Goal: Complete application form

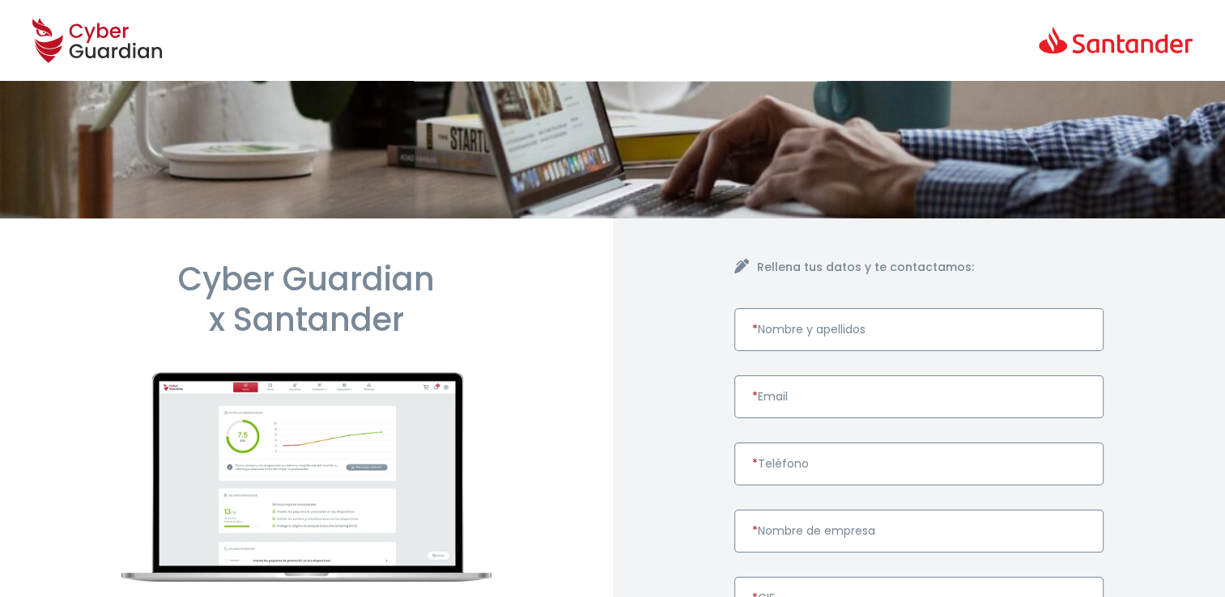
click at [900, 325] on input "* Nombre y apellidos" at bounding box center [919, 329] width 370 height 43
paste input "[PERSON_NAME]"
type input "[PERSON_NAME]"
drag, startPoint x: 771, startPoint y: 400, endPoint x: 724, endPoint y: 389, distance: 48.3
click at [769, 402] on input "* Email" at bounding box center [919, 397] width 370 height 43
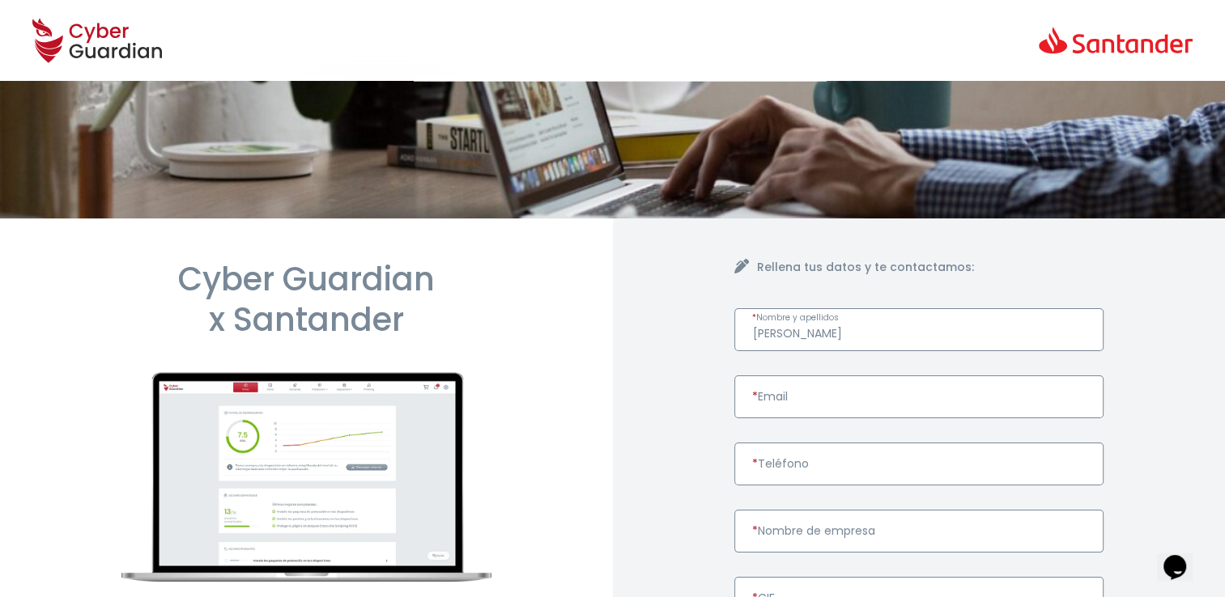
paste input "[EMAIL_ADDRESS][DOMAIN_NAME]"
type input "[EMAIL_ADDRESS][DOMAIN_NAME]"
click at [801, 472] on input "* Teléfono" at bounding box center [919, 464] width 370 height 43
paste input "647709621"
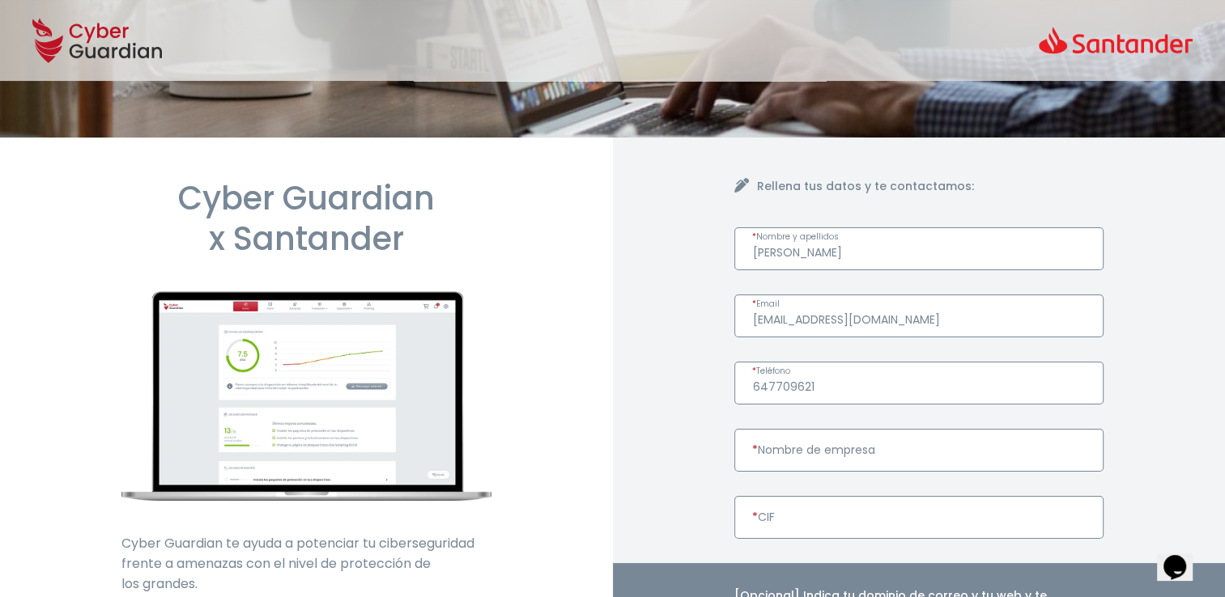
type input "647709621"
click at [855, 451] on input "* Nombre de empresa" at bounding box center [919, 450] width 370 height 43
paste input "EXPERTOS EN FORMACION Y GESTION DEPORTIVA SL"
type input "EXPERTOS EN FORMACION Y GESTION DEPORTIVA SL"
paste input "B23583941"
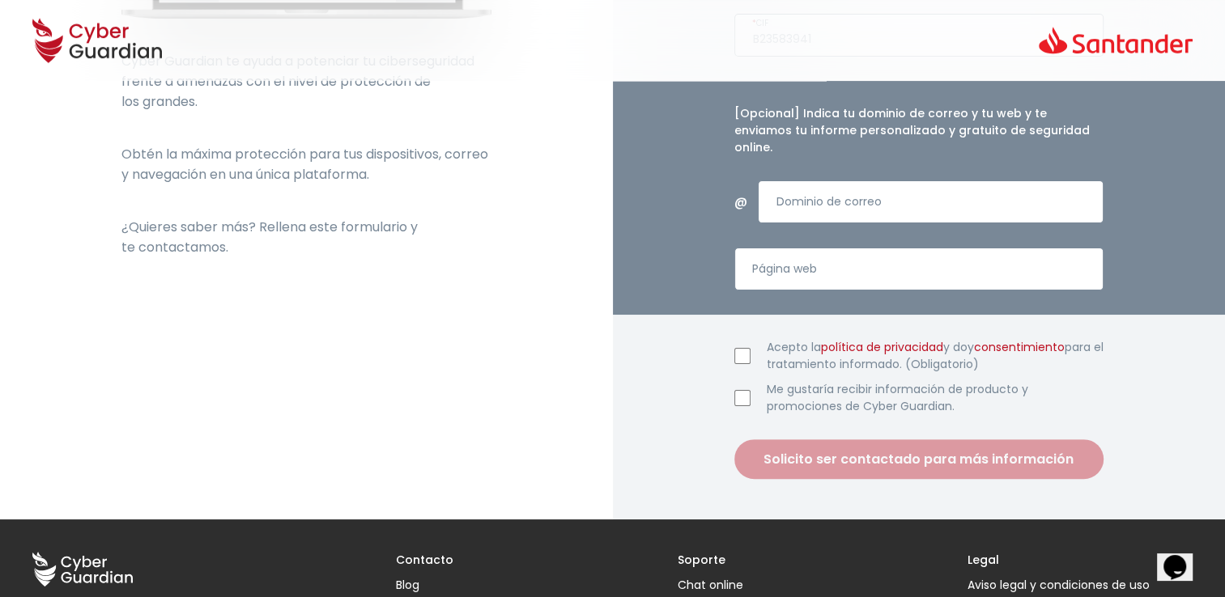
scroll to position [567, 0]
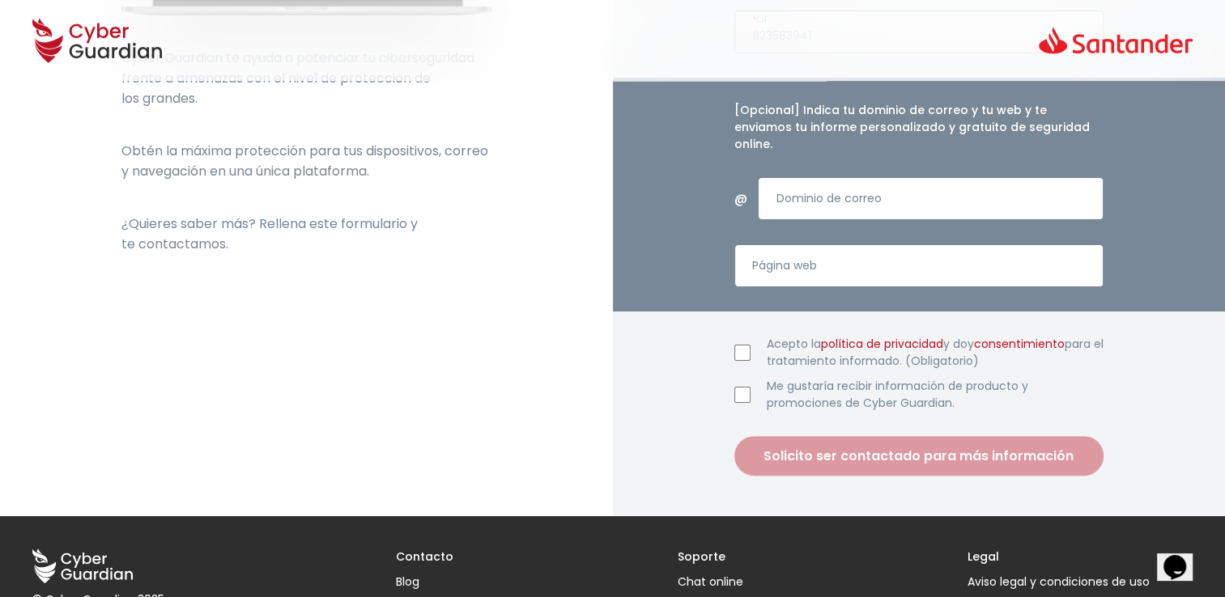
type input "B23583941"
click at [739, 345] on input "Acepto la política de privacidad y doy consentimiento para el tratamiento infor…" at bounding box center [742, 353] width 16 height 16
checkbox input "true"
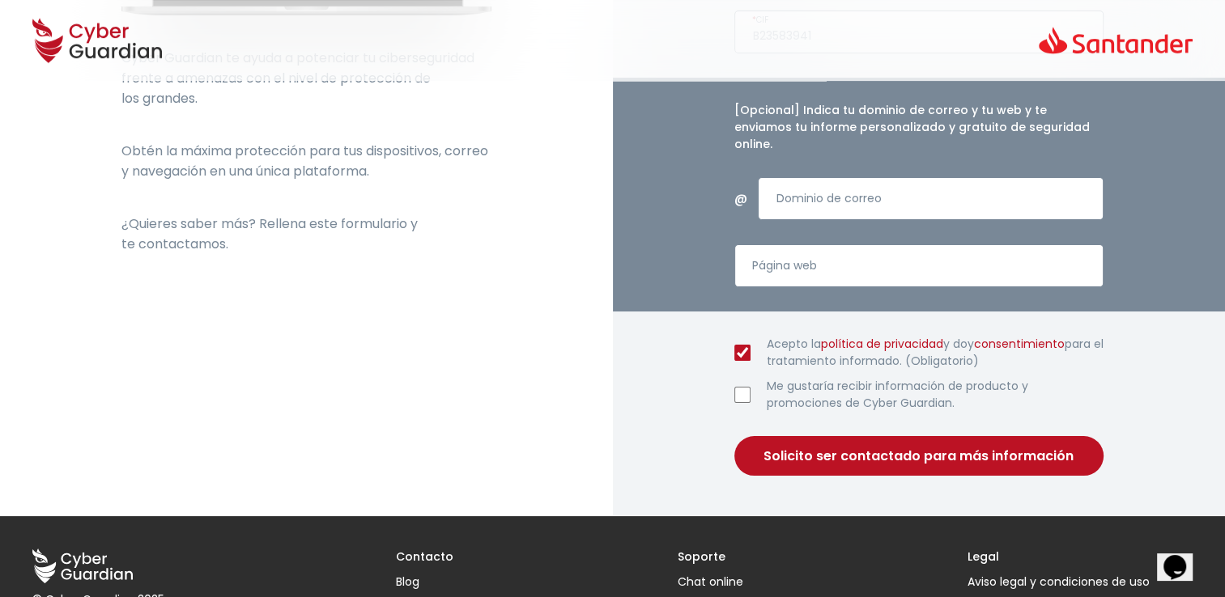
click at [810, 449] on button "Solicito ser contactado para más información" at bounding box center [919, 456] width 370 height 40
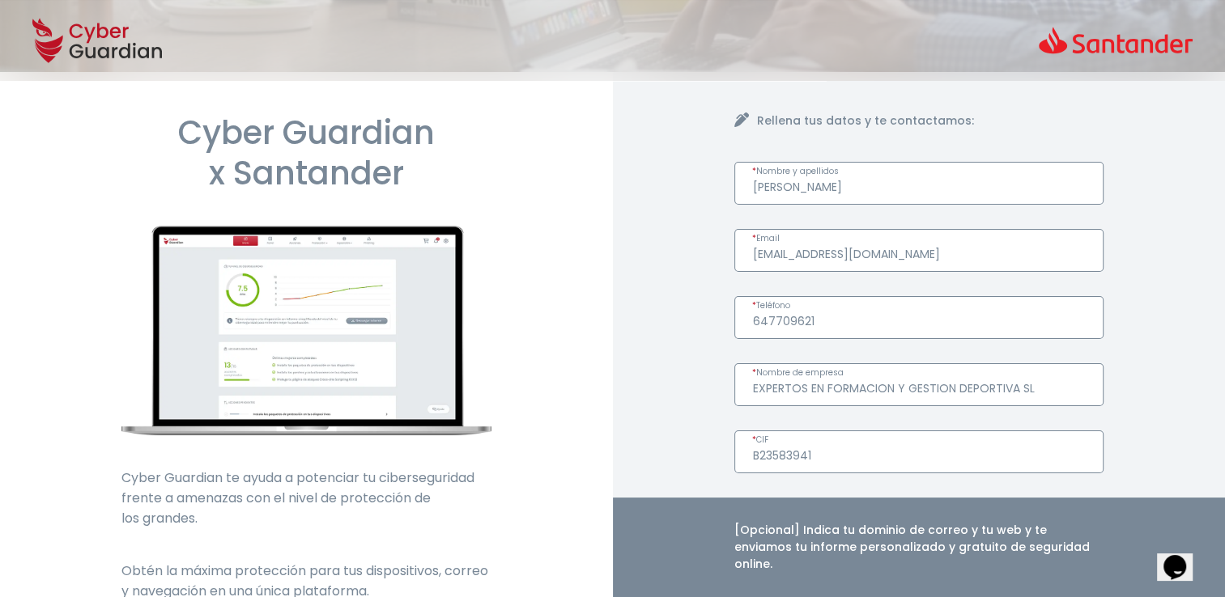
scroll to position [104, 0]
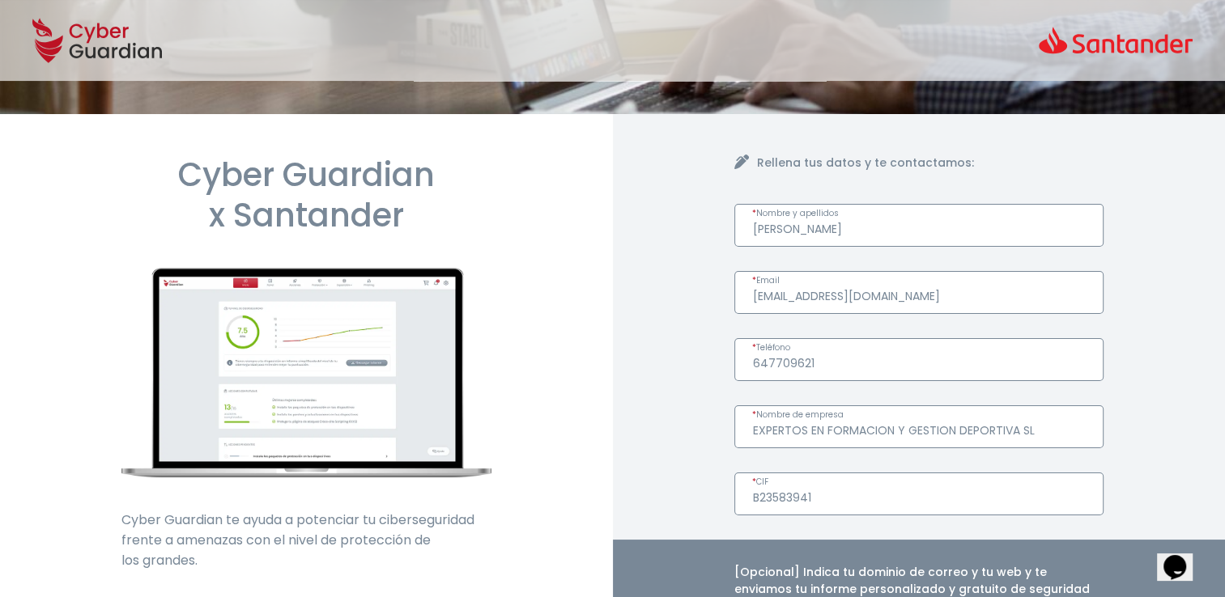
click at [793, 229] on input "[PERSON_NAME]" at bounding box center [919, 225] width 370 height 43
click at [837, 232] on input "[PERSON_NAME]" at bounding box center [919, 225] width 370 height 43
click at [870, 232] on input "[PERSON_NAME]" at bounding box center [919, 225] width 370 height 43
click at [933, 228] on input "[PERSON_NAME]" at bounding box center [919, 225] width 370 height 43
click at [891, 423] on input "EXPERTOS EN FORMACION Y GESTION DEPORTIVA SL" at bounding box center [919, 427] width 370 height 43
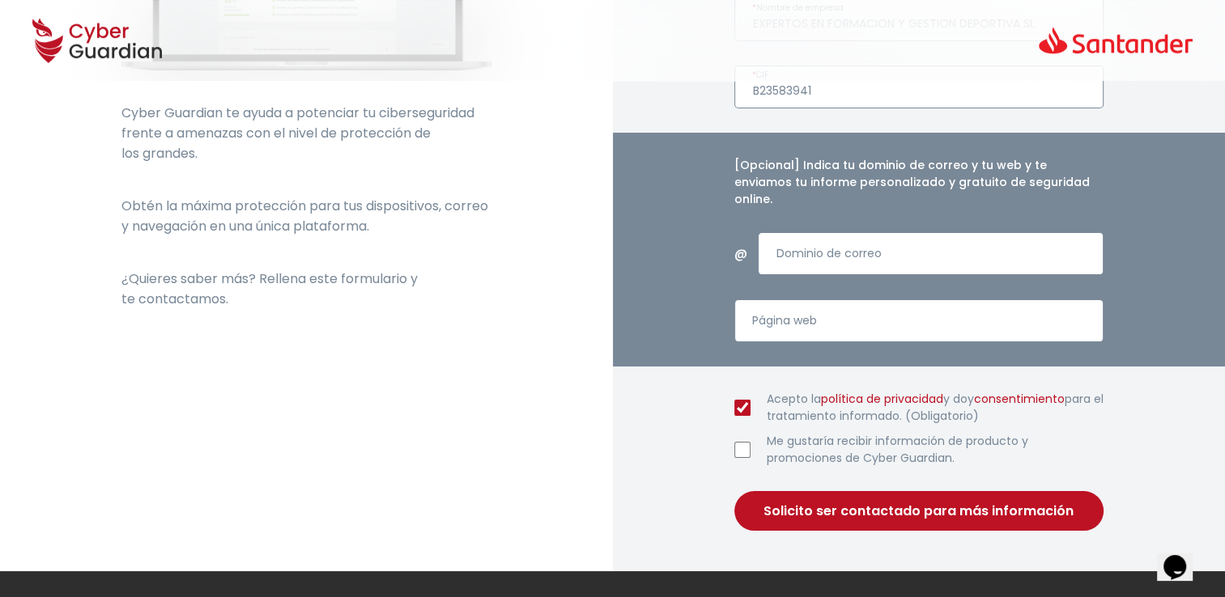
scroll to position [648, 0]
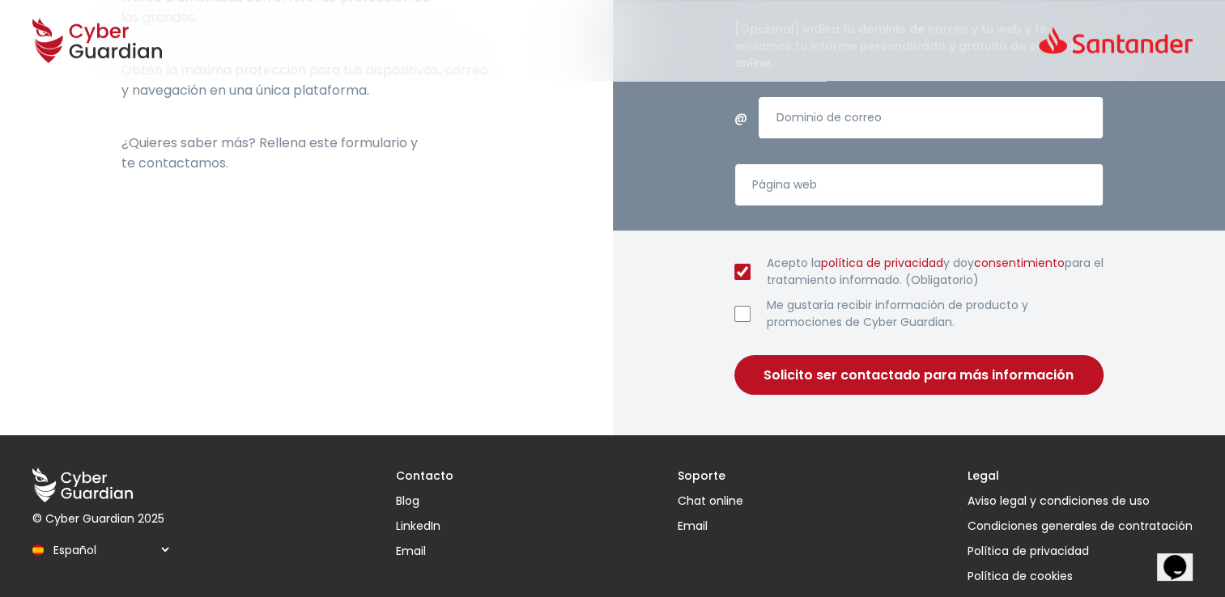
click at [884, 364] on button "Solicito ser contactado para más información" at bounding box center [919, 375] width 370 height 40
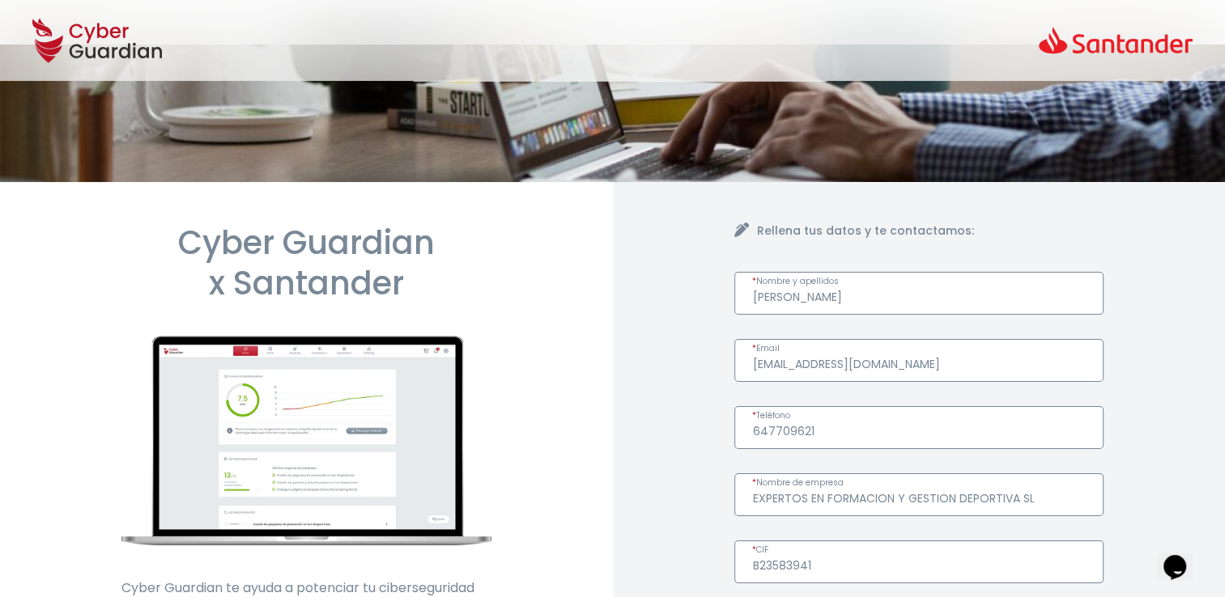
scroll to position [23, 0]
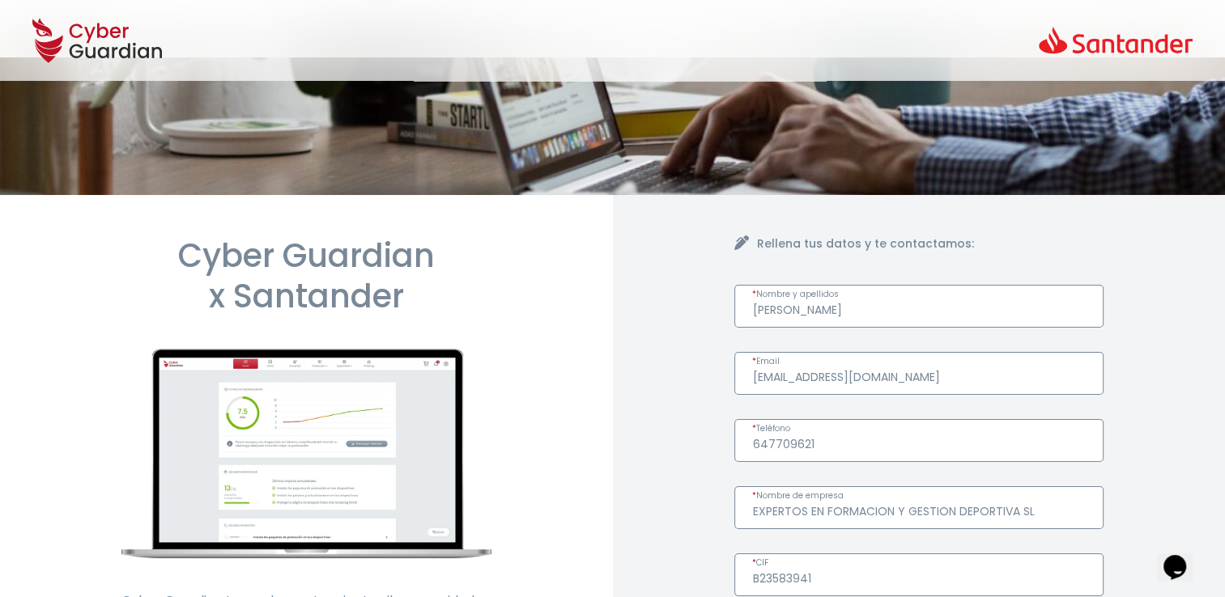
click at [932, 306] on input "[PERSON_NAME]" at bounding box center [919, 306] width 370 height 43
drag, startPoint x: 932, startPoint y: 306, endPoint x: 653, endPoint y: 327, distance: 279.3
type input "[PERSON_NAME]"
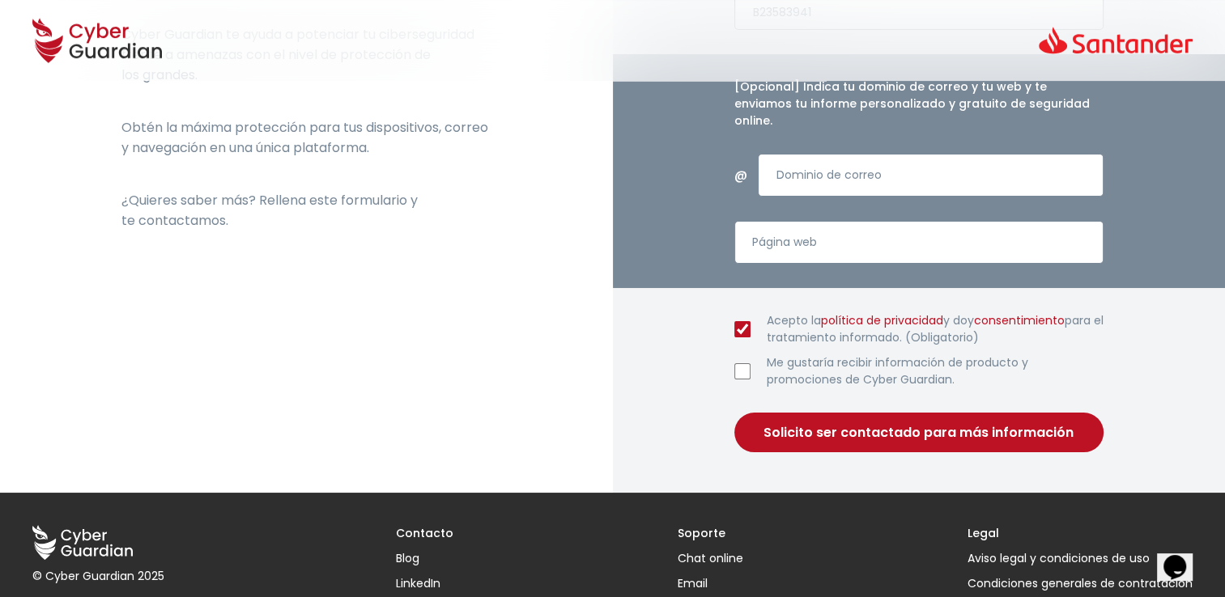
click at [880, 415] on button "Solicito ser contactado para más información" at bounding box center [919, 433] width 370 height 40
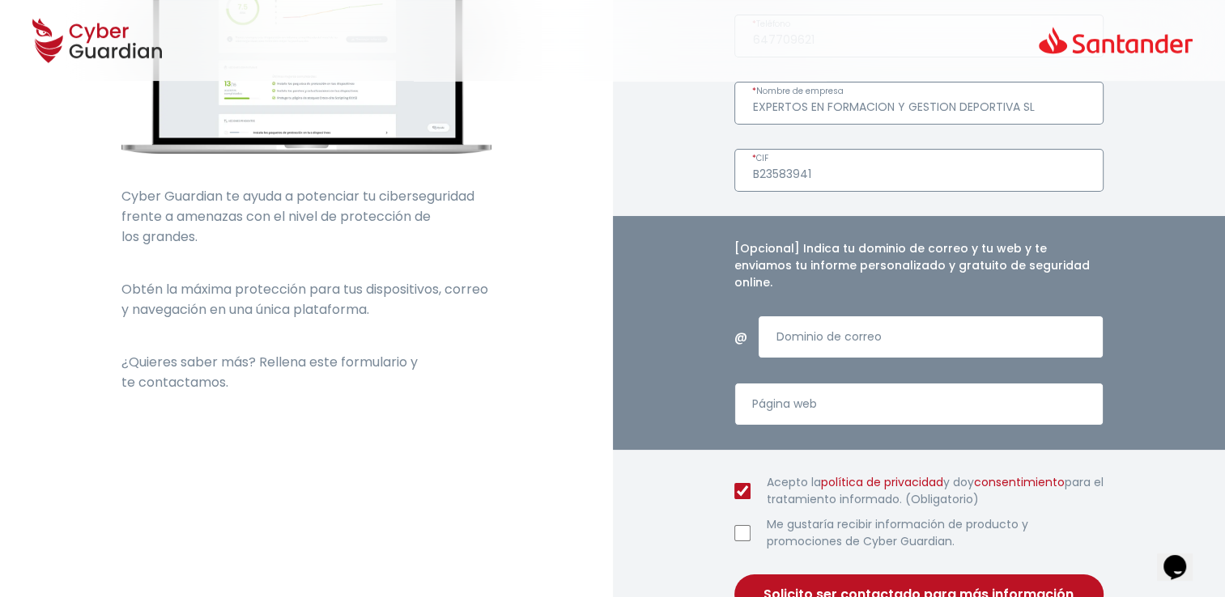
scroll to position [266, 0]
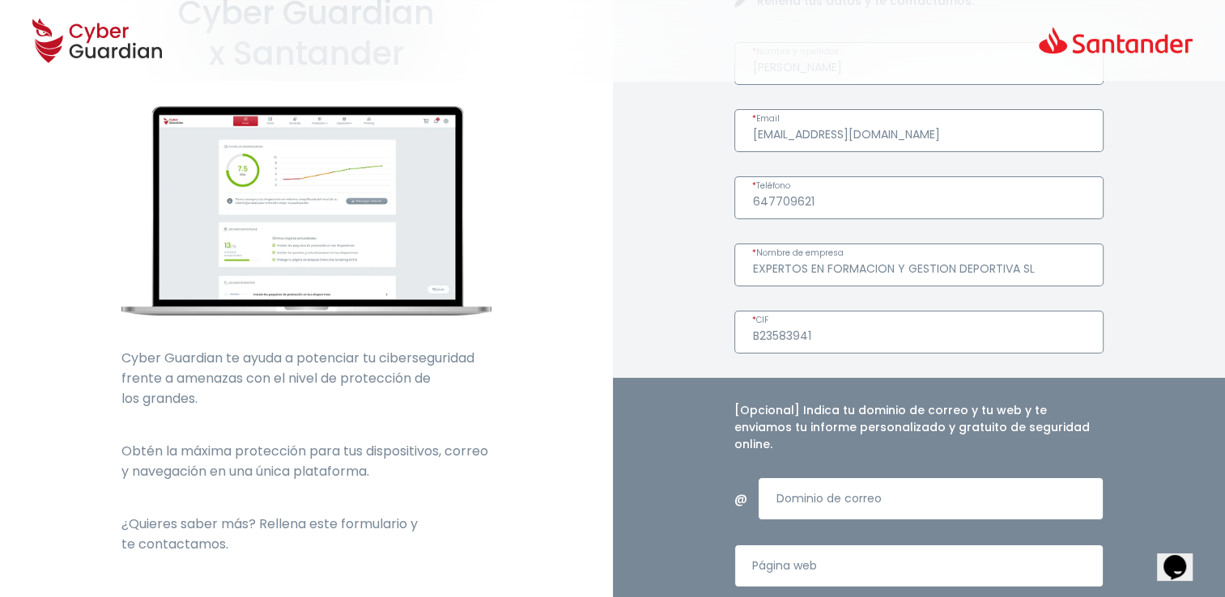
click at [897, 268] on input "EXPERTOS EN FORMACION Y GESTION DEPORTIVA SL" at bounding box center [919, 265] width 370 height 43
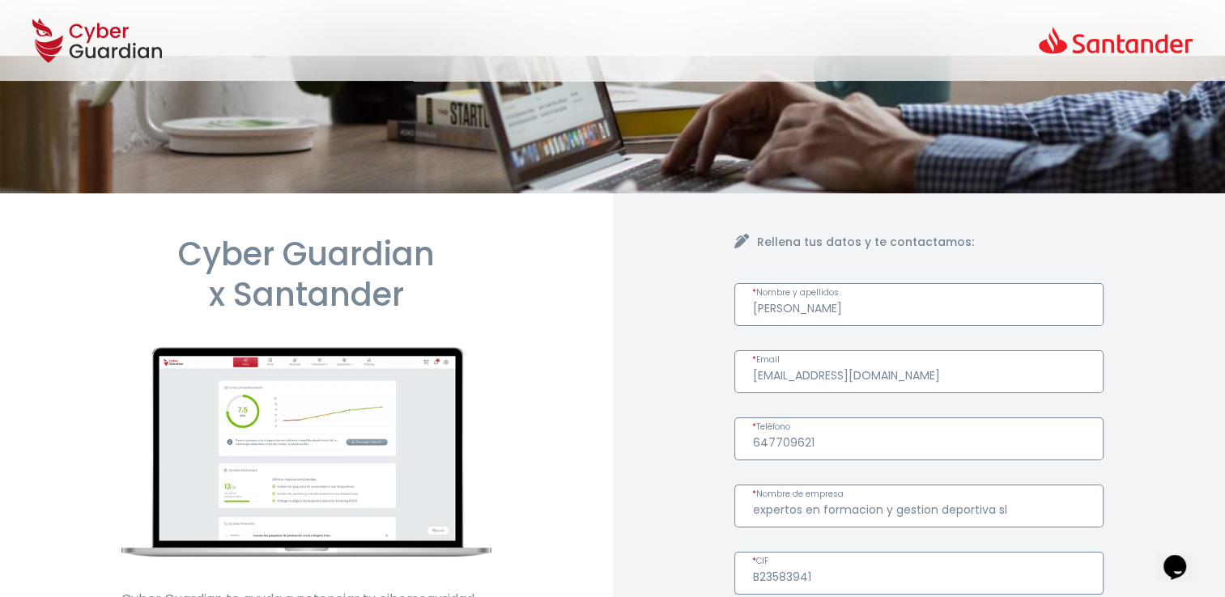
scroll to position [23, 0]
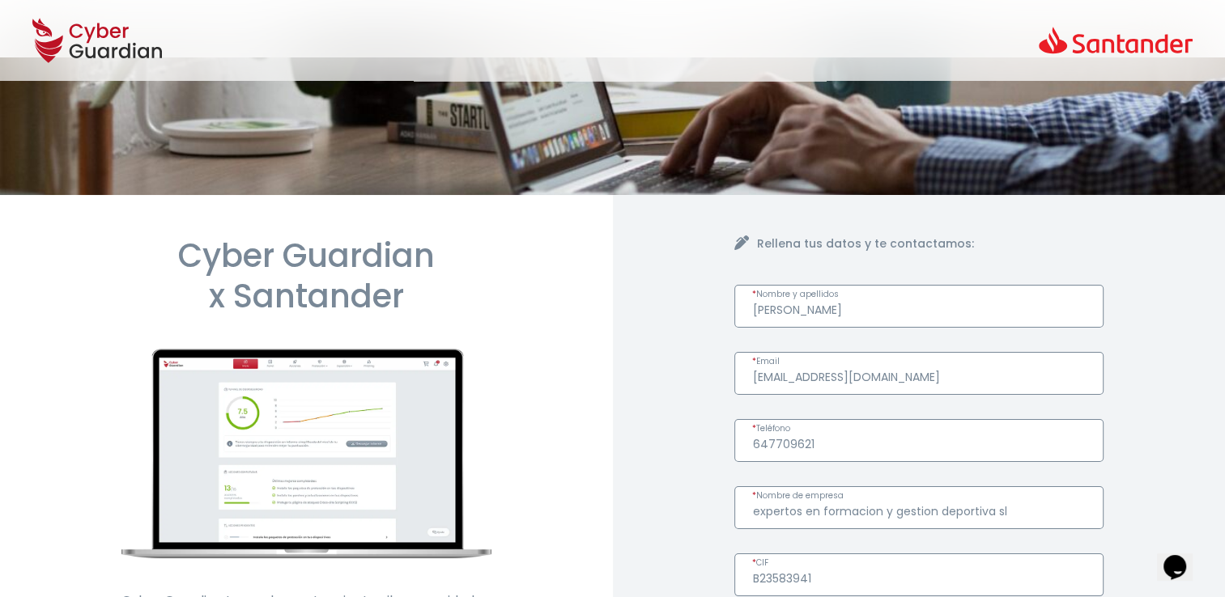
type input "expertos en formacion y gestion deportiva sl"
click at [761, 309] on input "[PERSON_NAME]" at bounding box center [919, 306] width 370 height 43
click at [797, 308] on input "[PERSON_NAME]" at bounding box center [919, 306] width 370 height 43
click at [840, 310] on input "[PERSON_NAME]" at bounding box center [919, 306] width 370 height 43
click at [877, 308] on input "[PERSON_NAME]" at bounding box center [919, 306] width 370 height 43
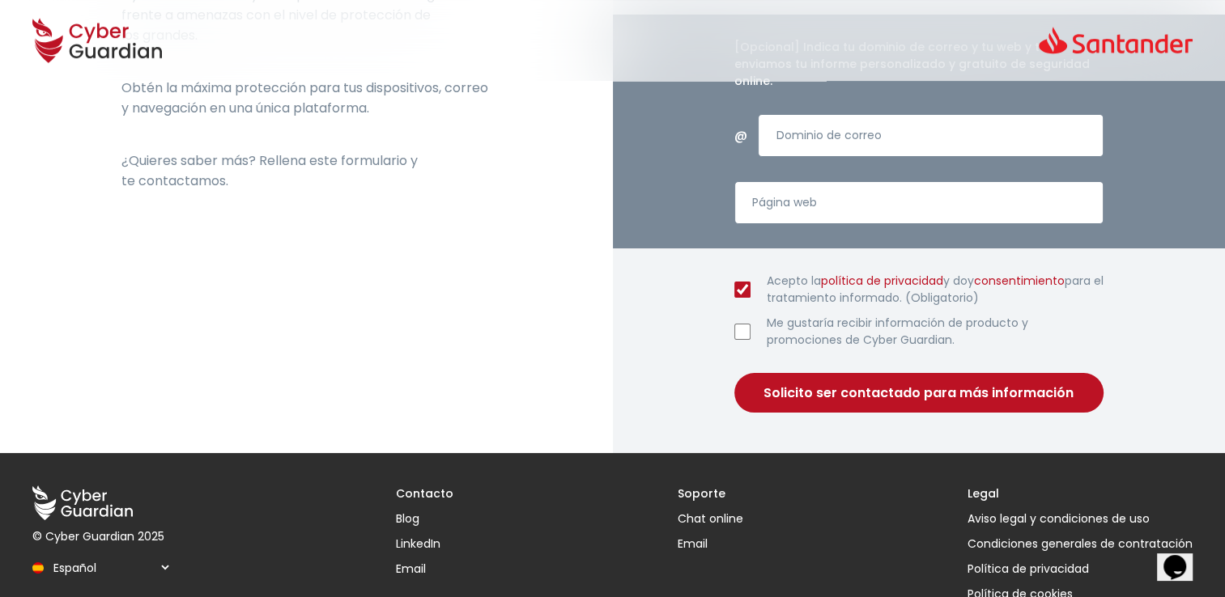
scroll to position [648, 0]
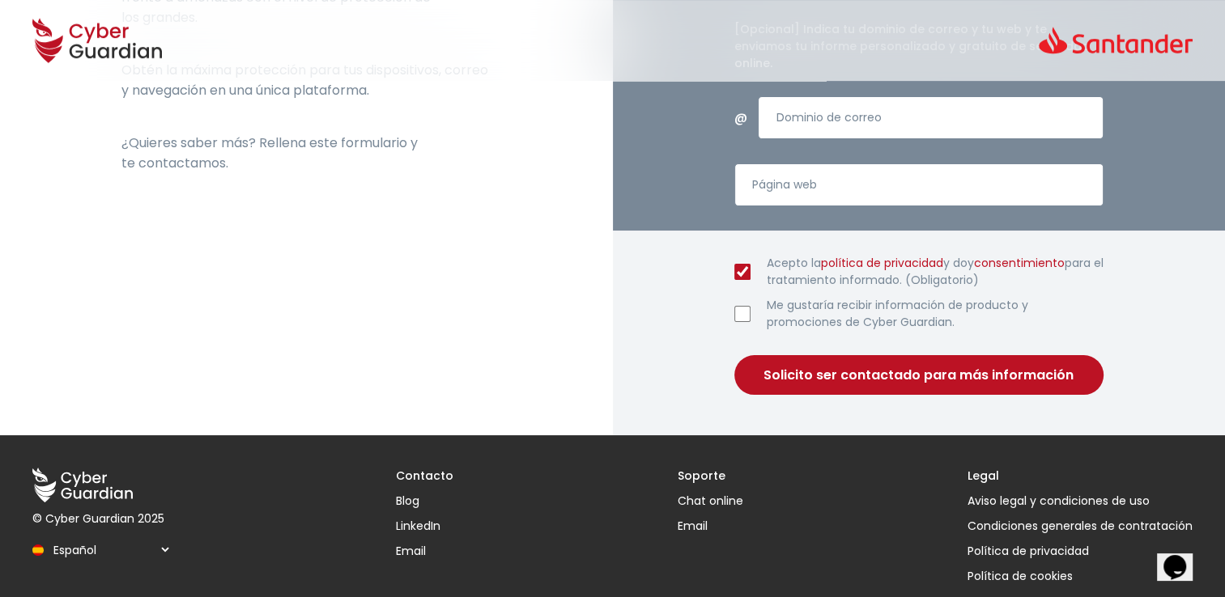
type input "[PERSON_NAME]"
click at [870, 355] on button "Solicito ser contactado para más información" at bounding box center [919, 375] width 370 height 40
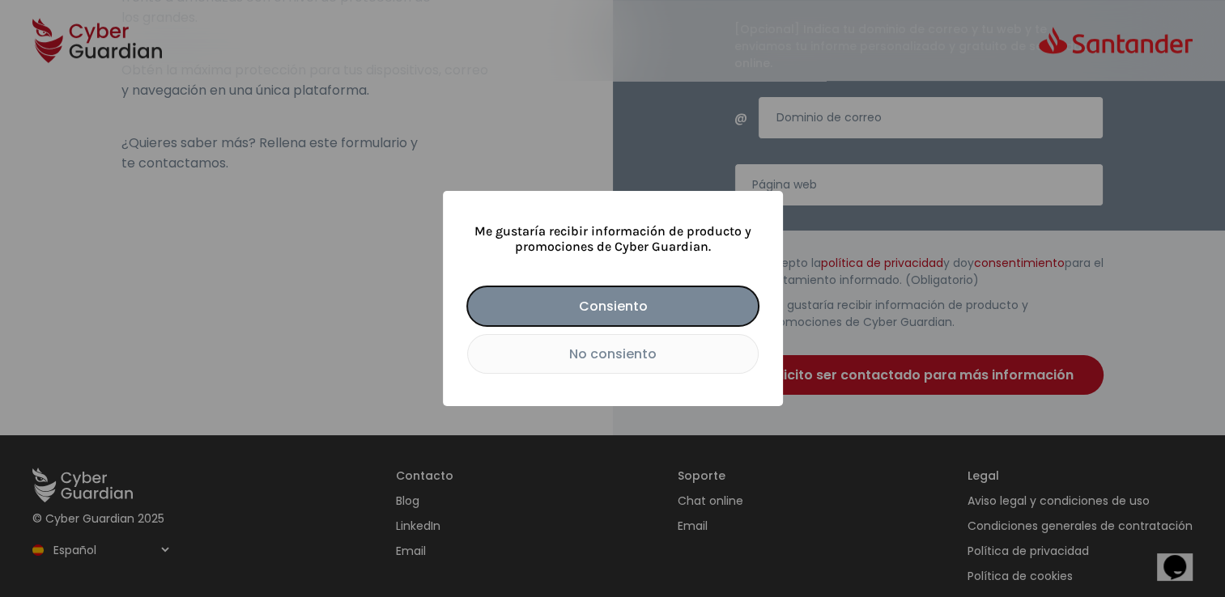
click at [644, 362] on button "No consiento" at bounding box center [612, 354] width 291 height 40
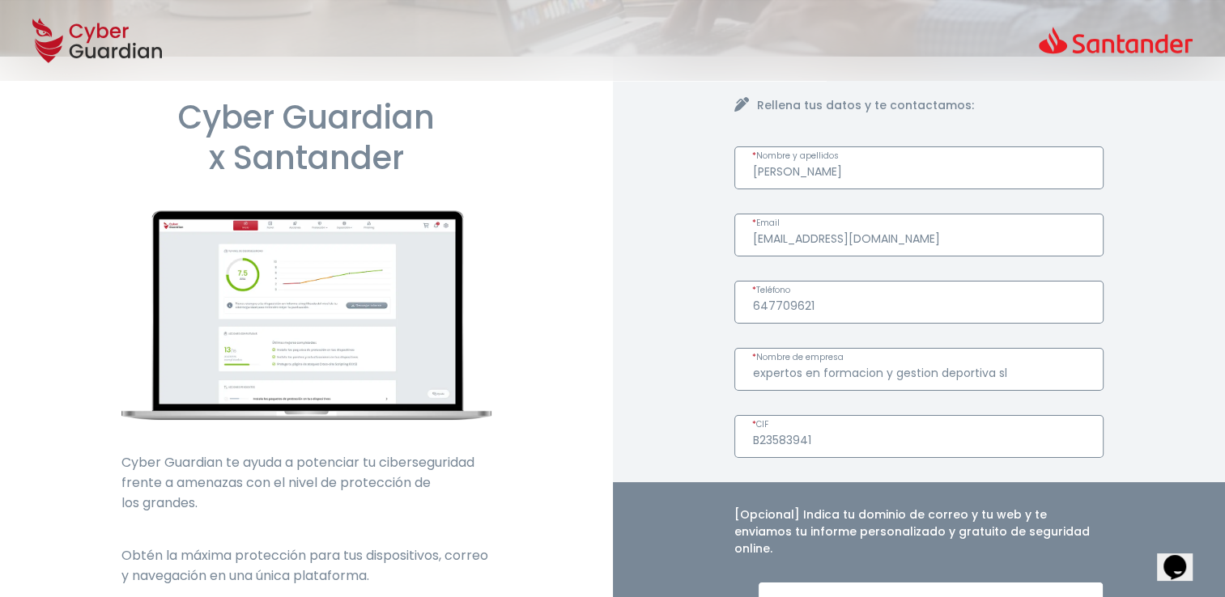
scroll to position [0, 0]
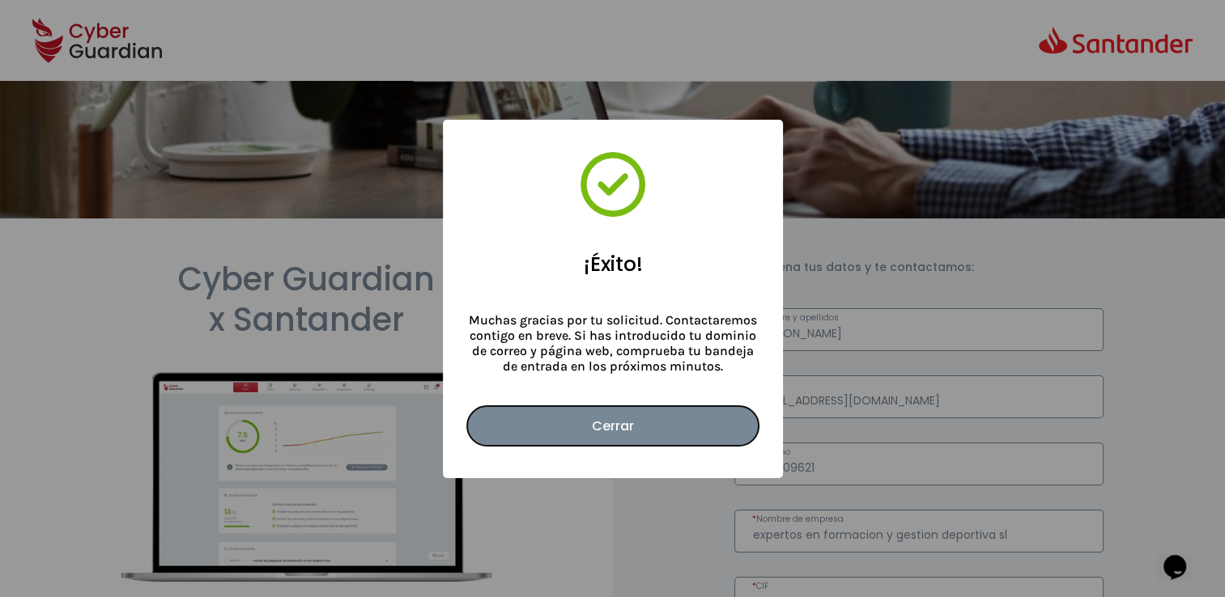
click at [645, 428] on button "Cerrar" at bounding box center [612, 426] width 291 height 40
